Goal: Task Accomplishment & Management: Use online tool/utility

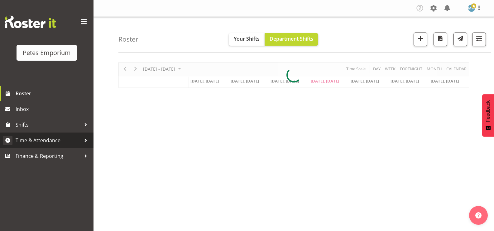
click at [59, 139] on span "Time & Attendance" at bounding box center [49, 139] width 66 height 9
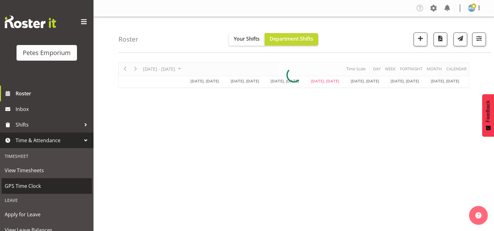
click at [37, 183] on span "GPS Time Clock" at bounding box center [47, 185] width 84 height 9
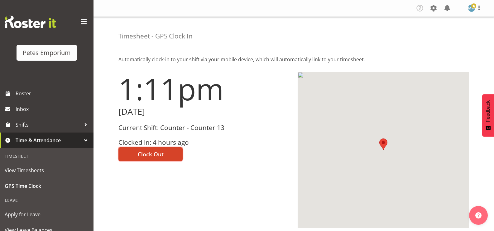
click at [155, 149] on button "Clock Out" at bounding box center [151, 154] width 64 height 14
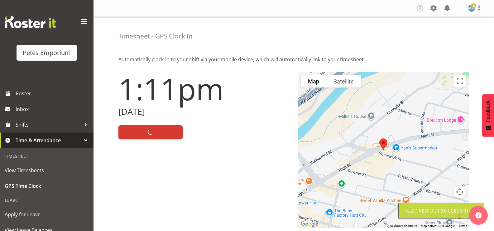
click at [469, 7] on img at bounding box center [471, 7] width 7 height 7
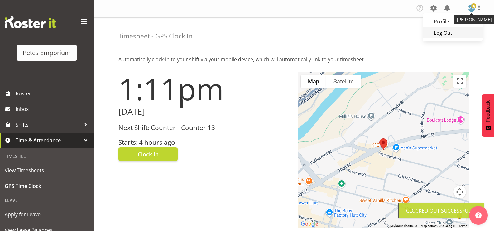
click at [444, 35] on link "Log Out" at bounding box center [453, 32] width 60 height 11
